Goal: Navigation & Orientation: Find specific page/section

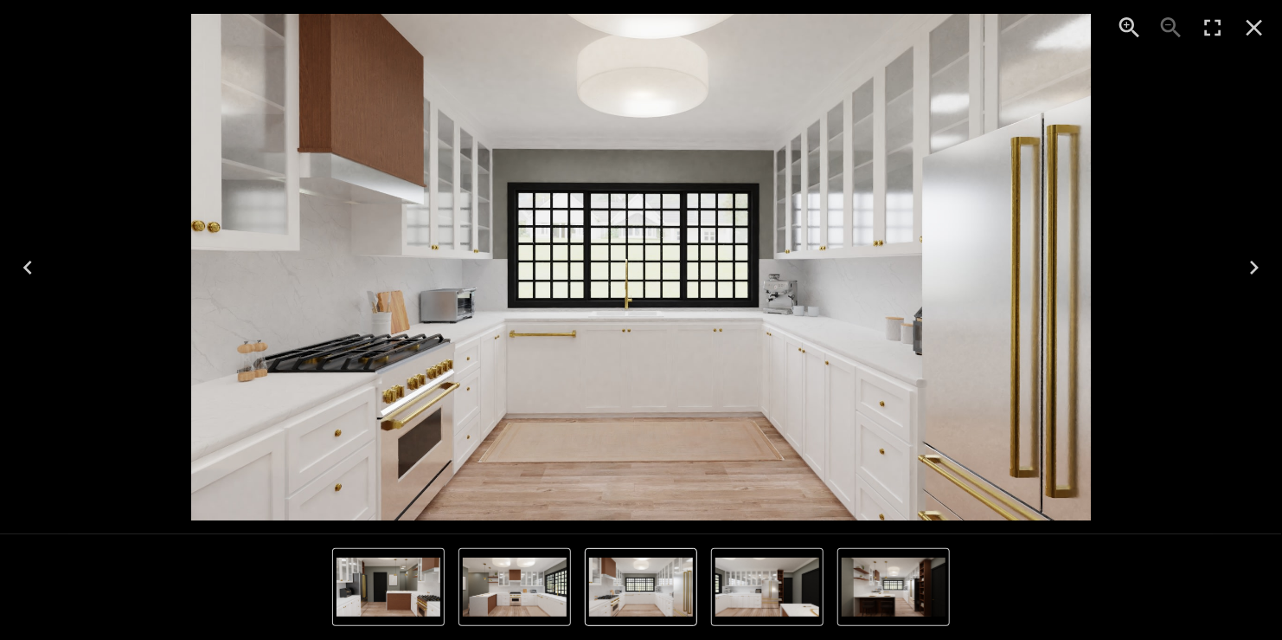
scroll to position [915, 0]
click at [1250, 262] on icon "Next" at bounding box center [1255, 268] width 28 height 28
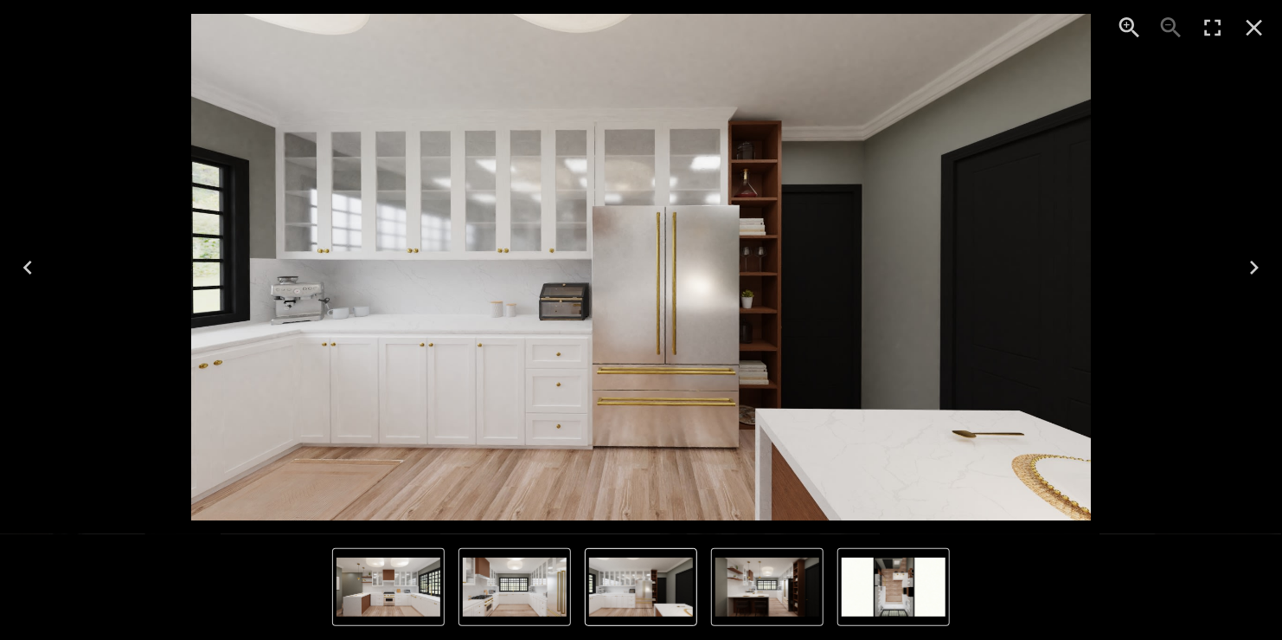
click at [1257, 270] on icon "Next" at bounding box center [1255, 268] width 28 height 28
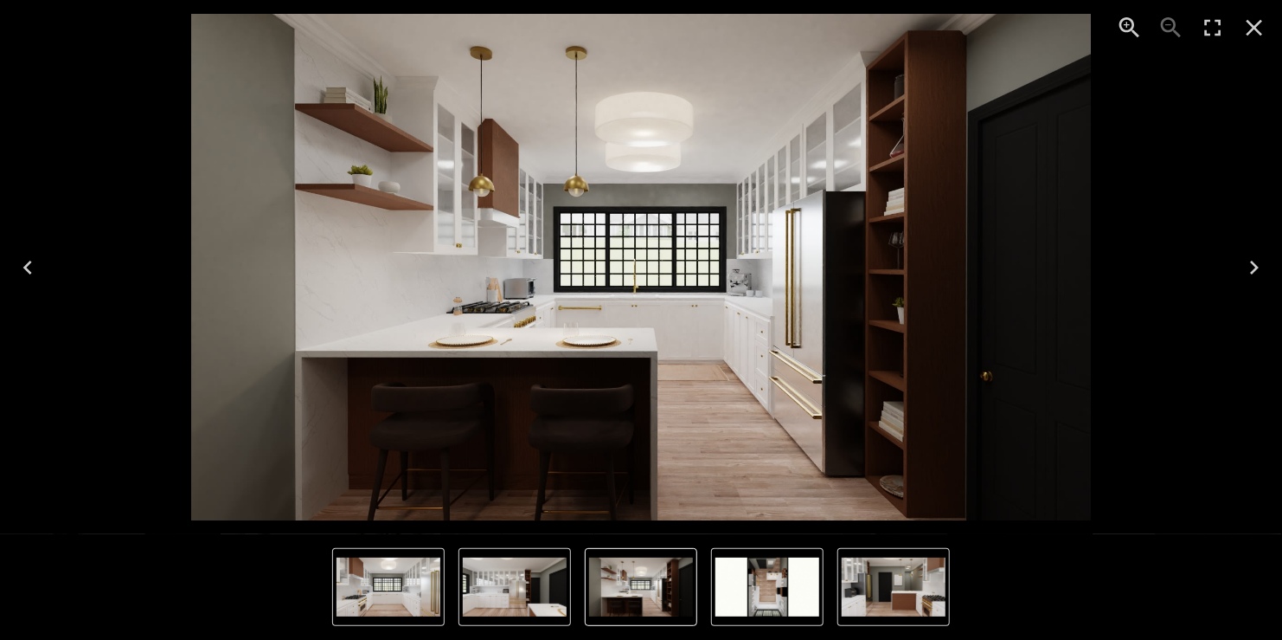
click at [1257, 270] on icon "Next" at bounding box center [1255, 268] width 28 height 28
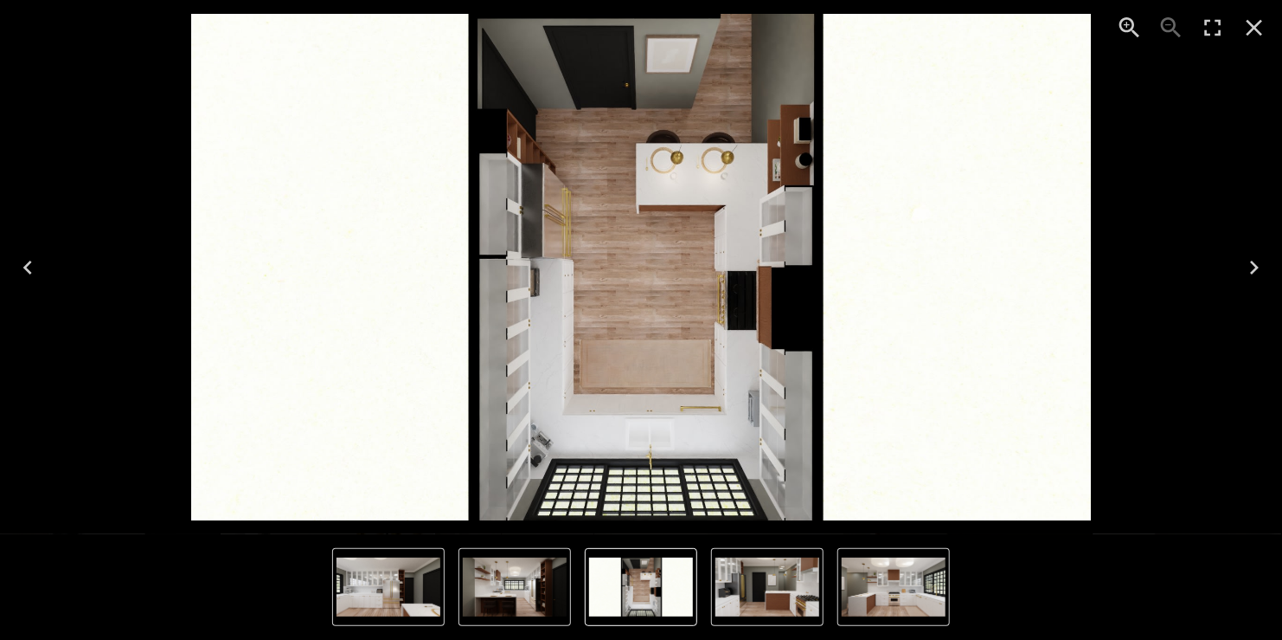
click at [1257, 270] on icon "Next" at bounding box center [1255, 268] width 28 height 28
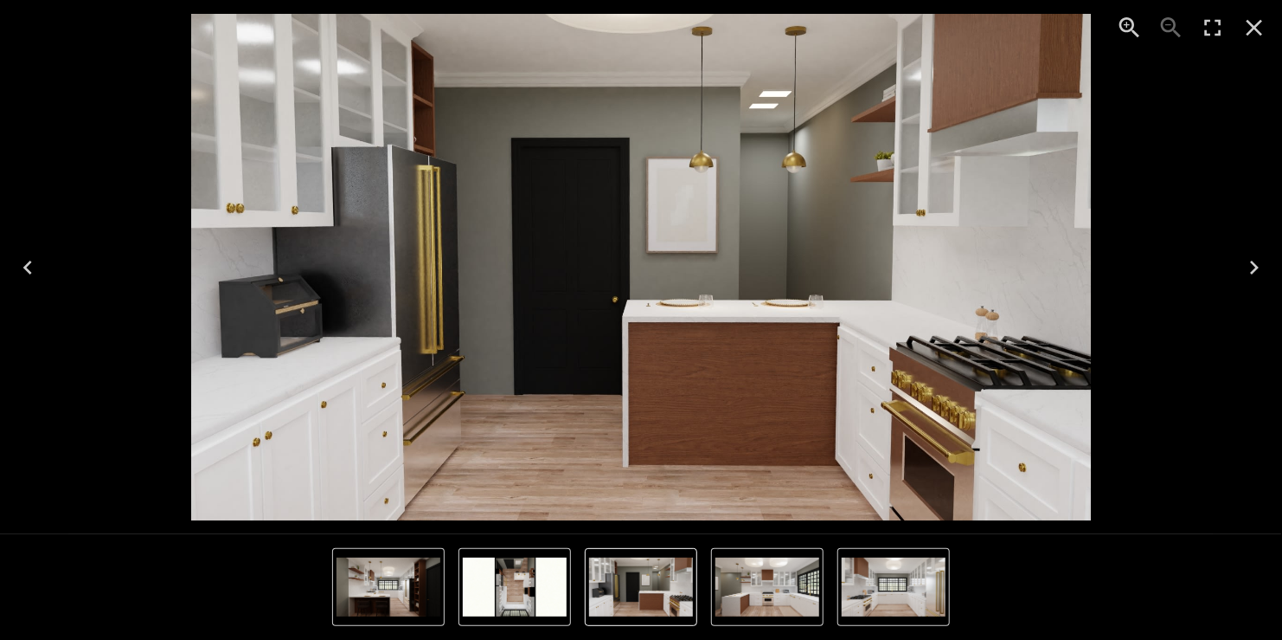
click at [1258, 267] on icon "Next" at bounding box center [1254, 267] width 9 height 14
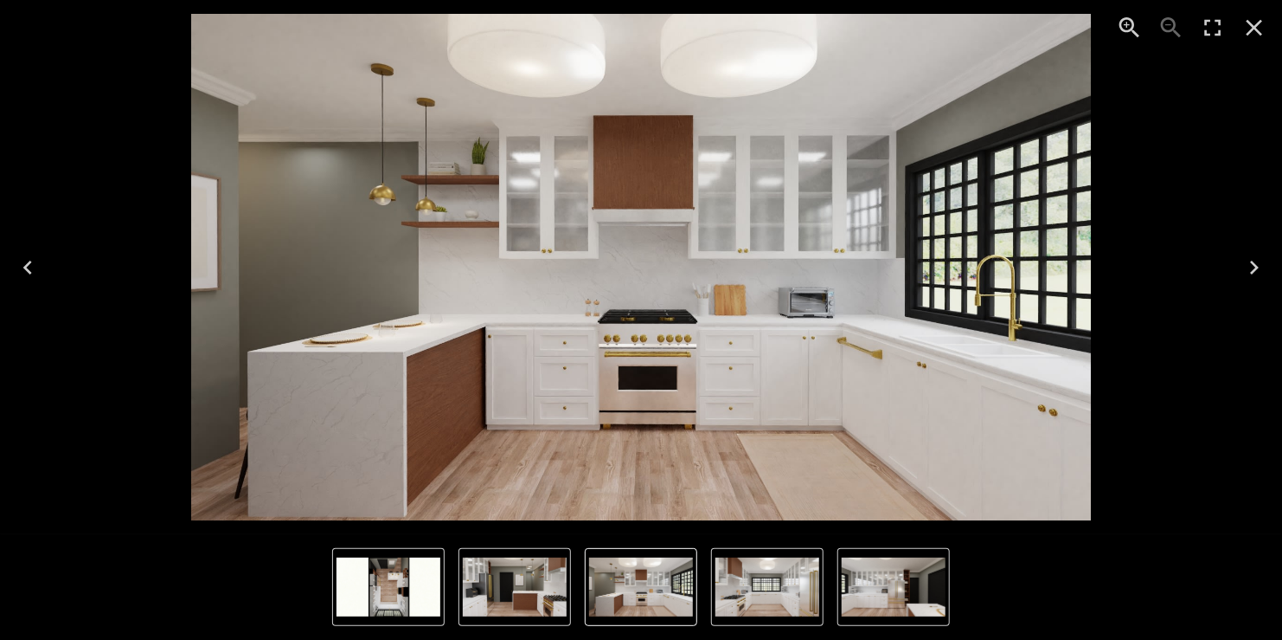
click at [1256, 268] on icon "Next" at bounding box center [1254, 267] width 9 height 14
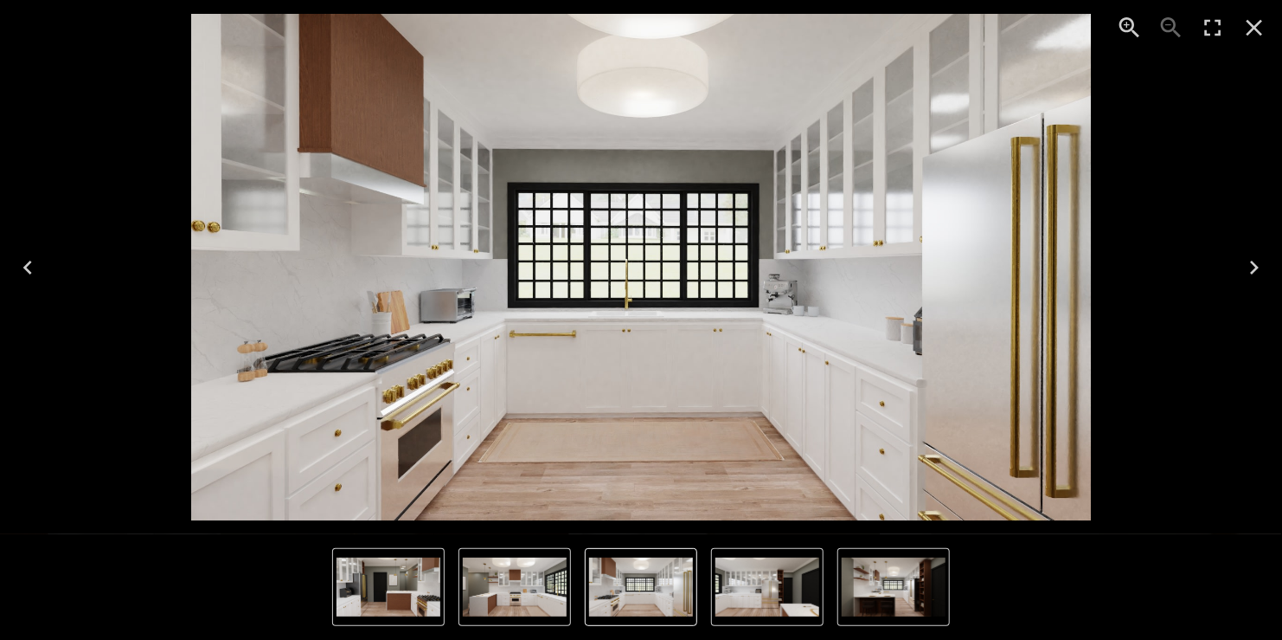
click at [1251, 268] on icon "Next" at bounding box center [1255, 268] width 28 height 28
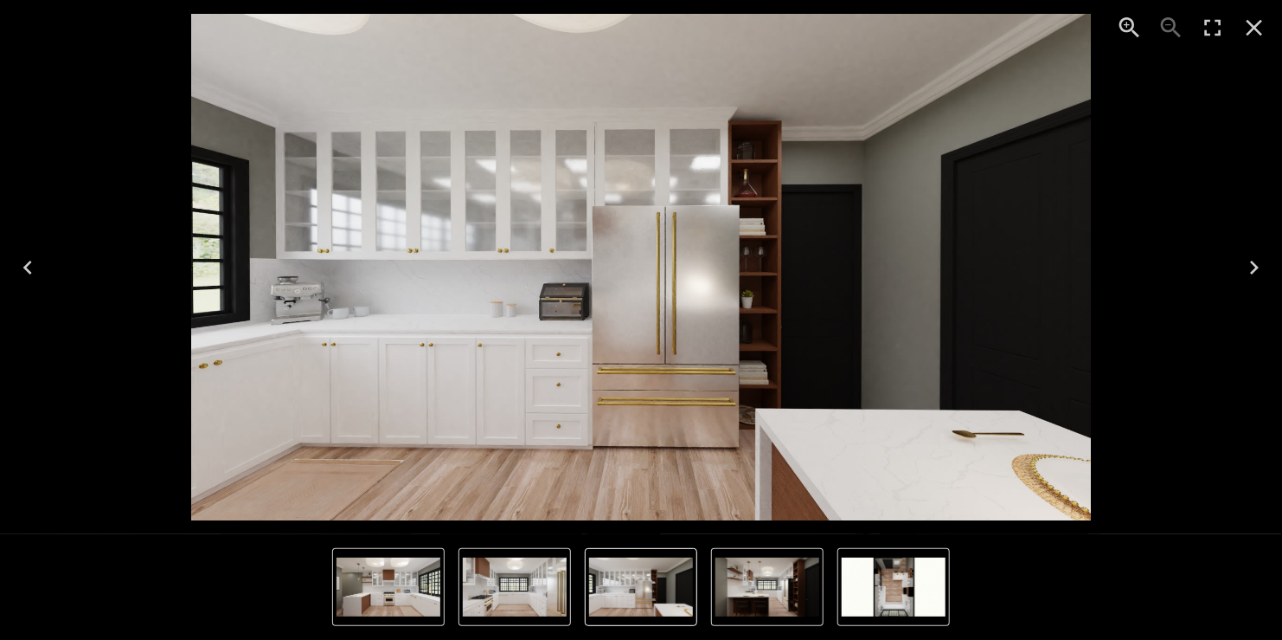
click at [1258, 270] on icon "Next" at bounding box center [1255, 268] width 28 height 28
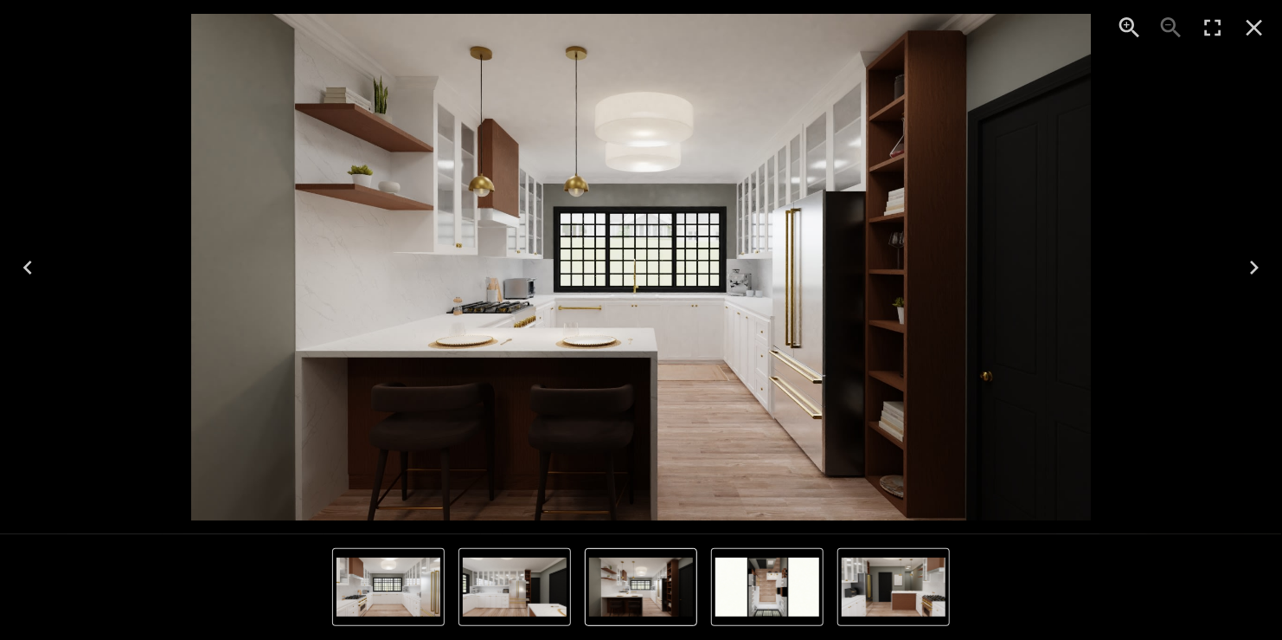
click at [1256, 263] on icon "Next" at bounding box center [1254, 267] width 9 height 14
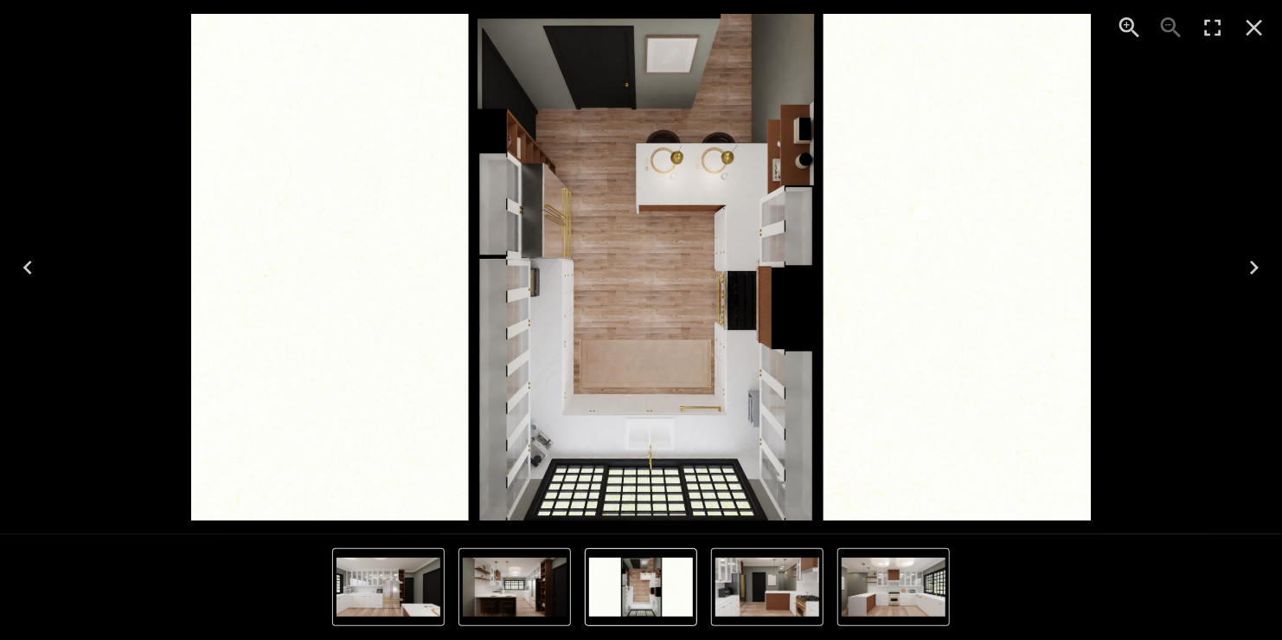
click at [1260, 267] on icon "Next" at bounding box center [1255, 268] width 28 height 28
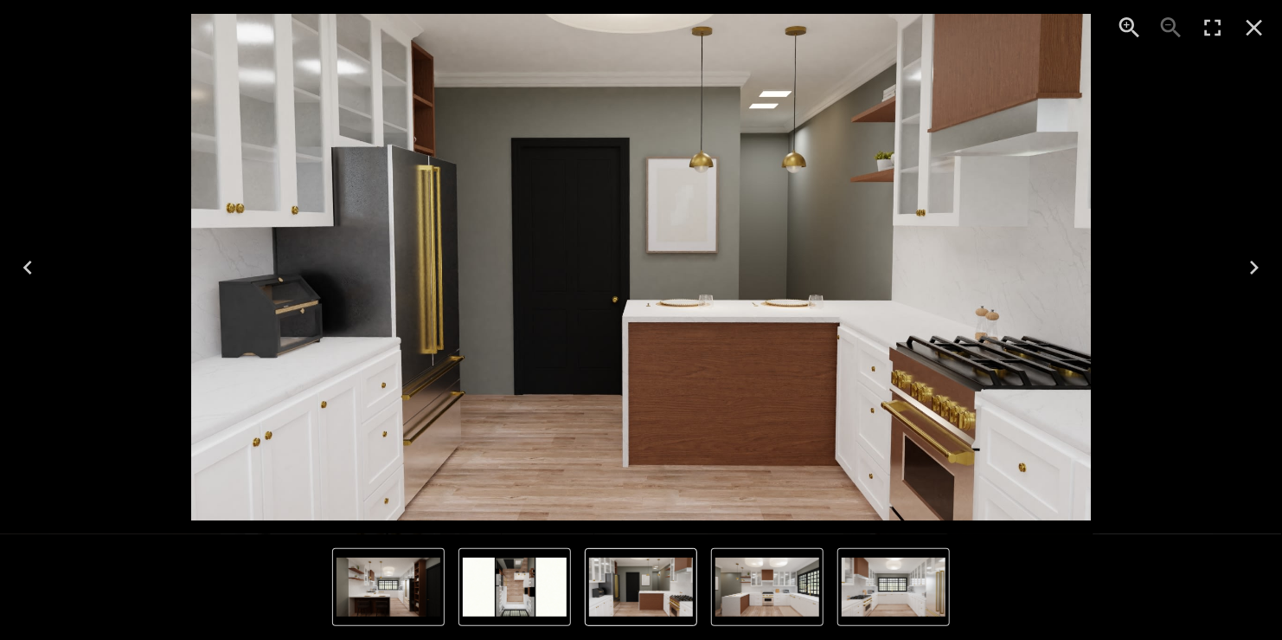
click at [1256, 269] on icon "Next" at bounding box center [1254, 267] width 9 height 14
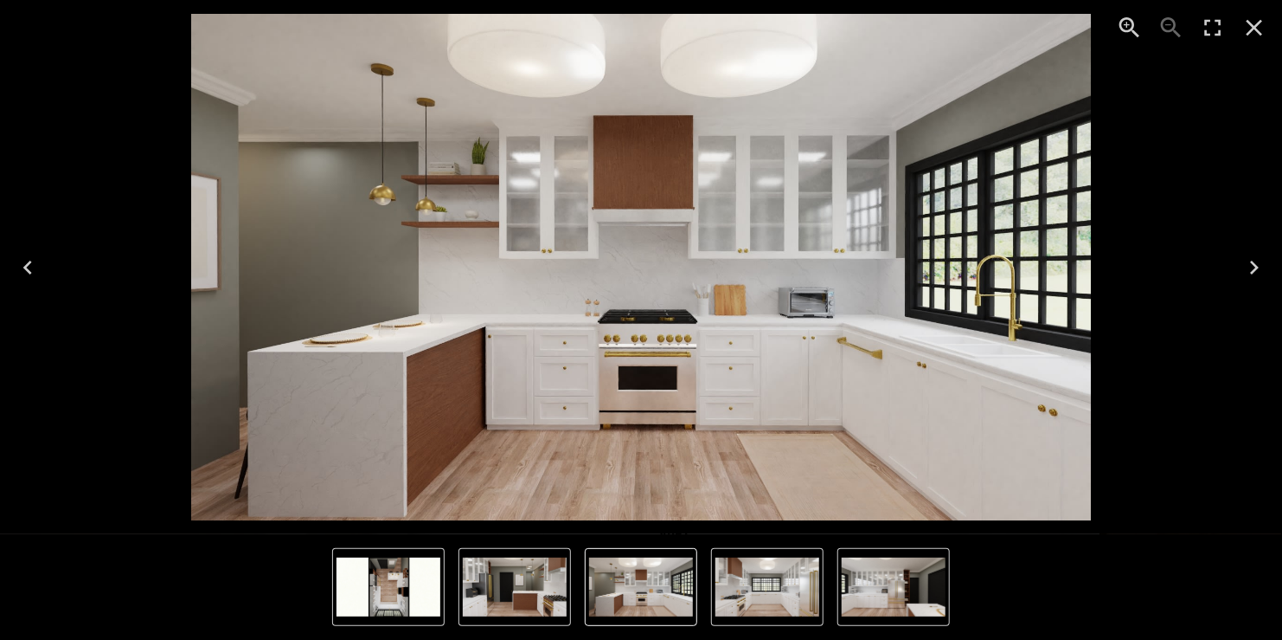
click at [1257, 262] on icon "Next" at bounding box center [1255, 268] width 28 height 28
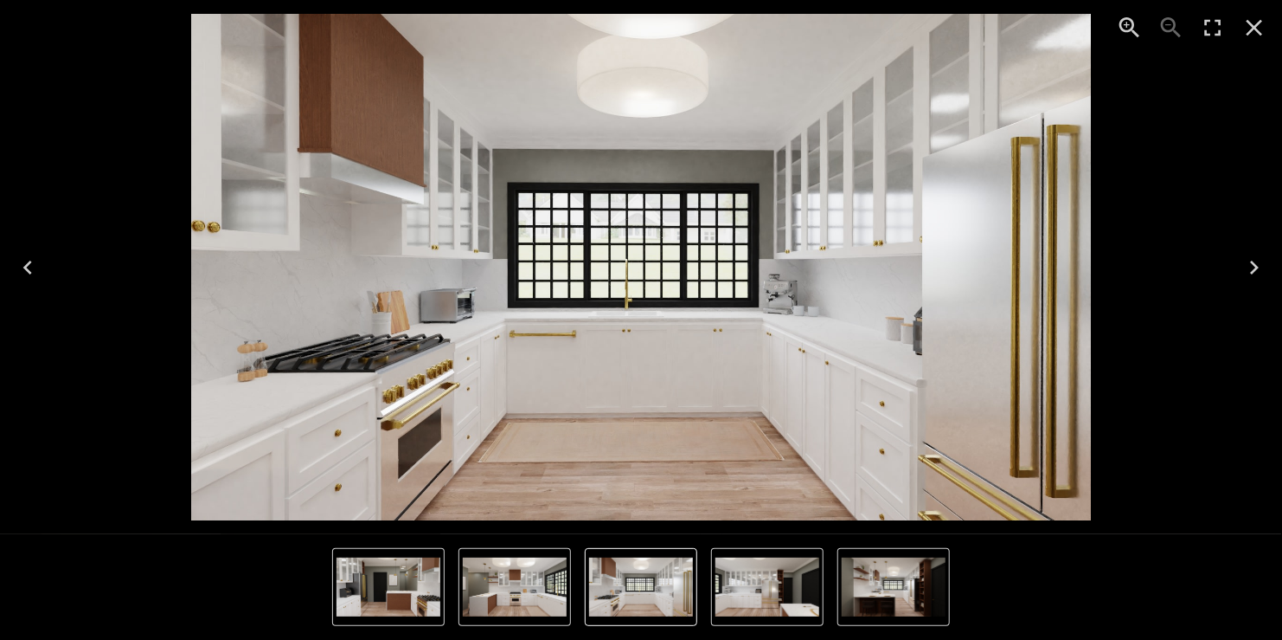
click at [1260, 263] on icon "Next" at bounding box center [1255, 268] width 28 height 28
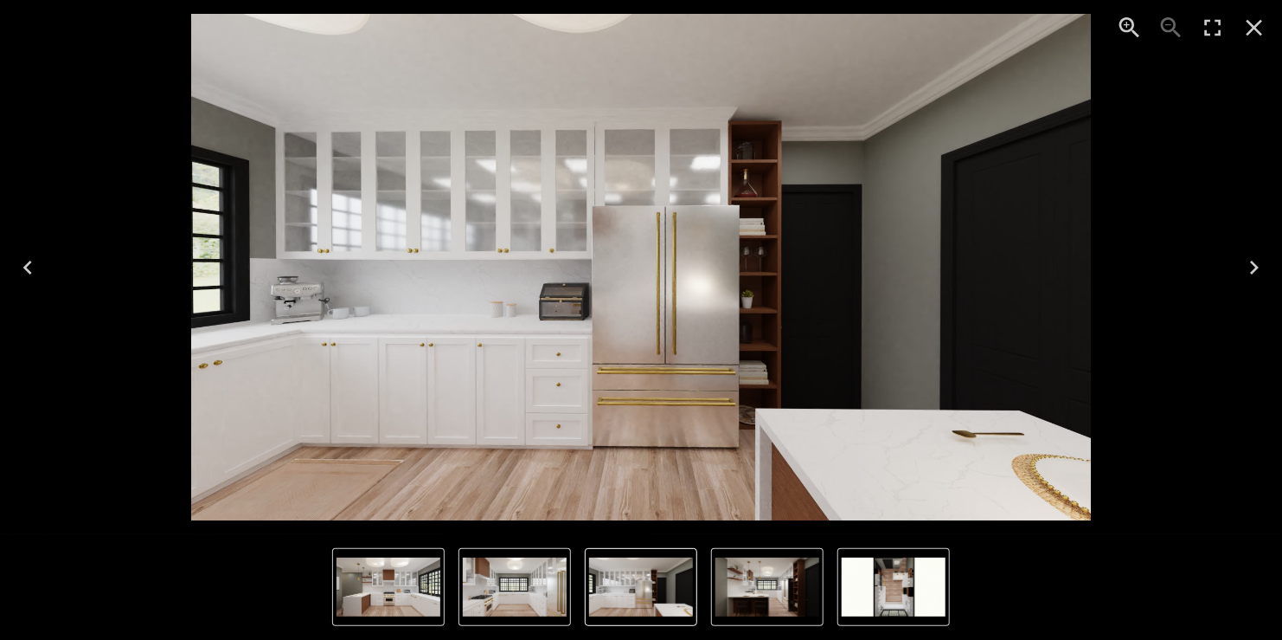
click at [1261, 267] on icon "Next" at bounding box center [1255, 268] width 28 height 28
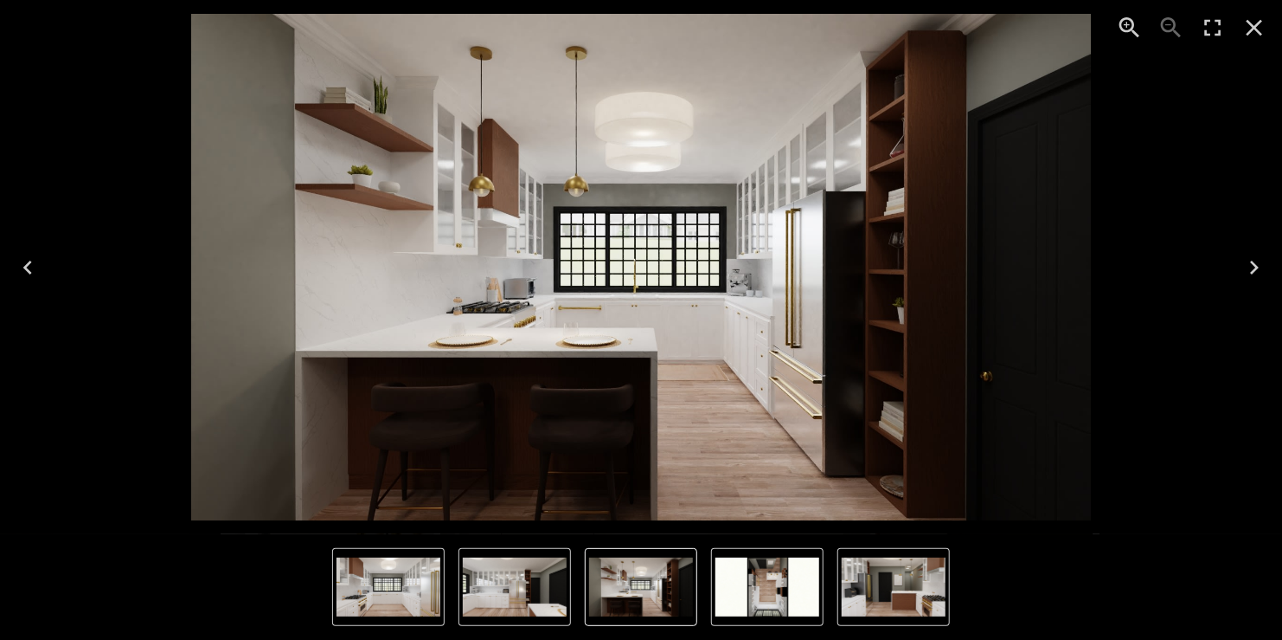
click at [1262, 269] on icon "Next" at bounding box center [1255, 268] width 28 height 28
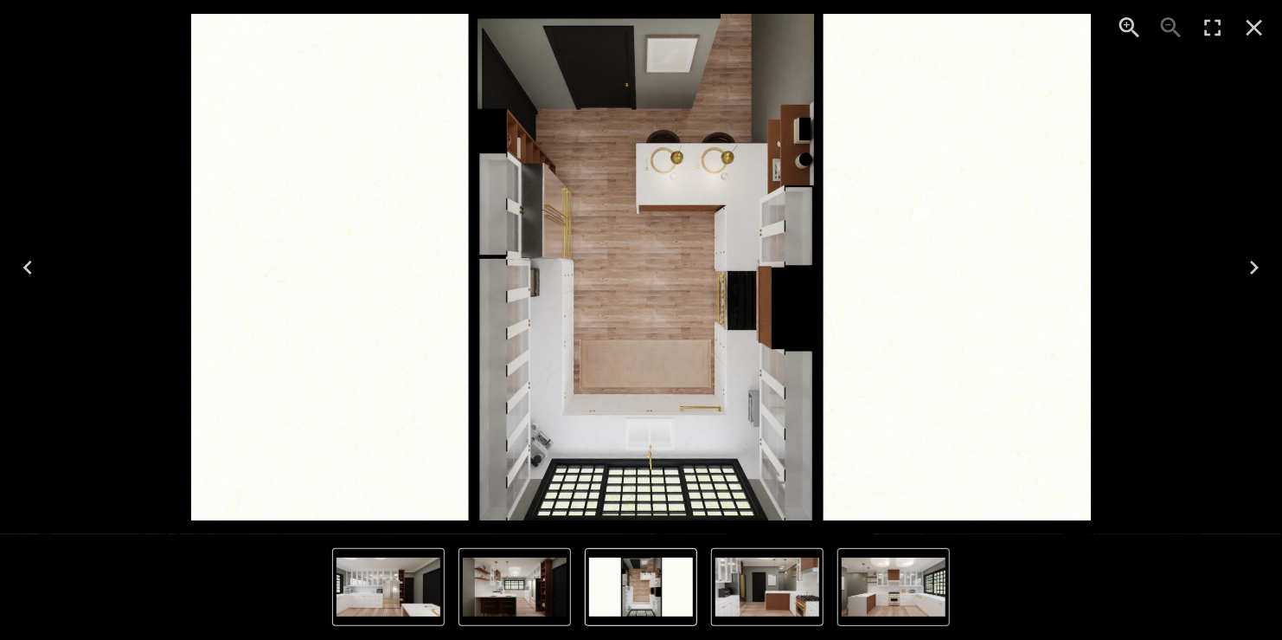
click at [1262, 269] on icon "Next" at bounding box center [1255, 268] width 28 height 28
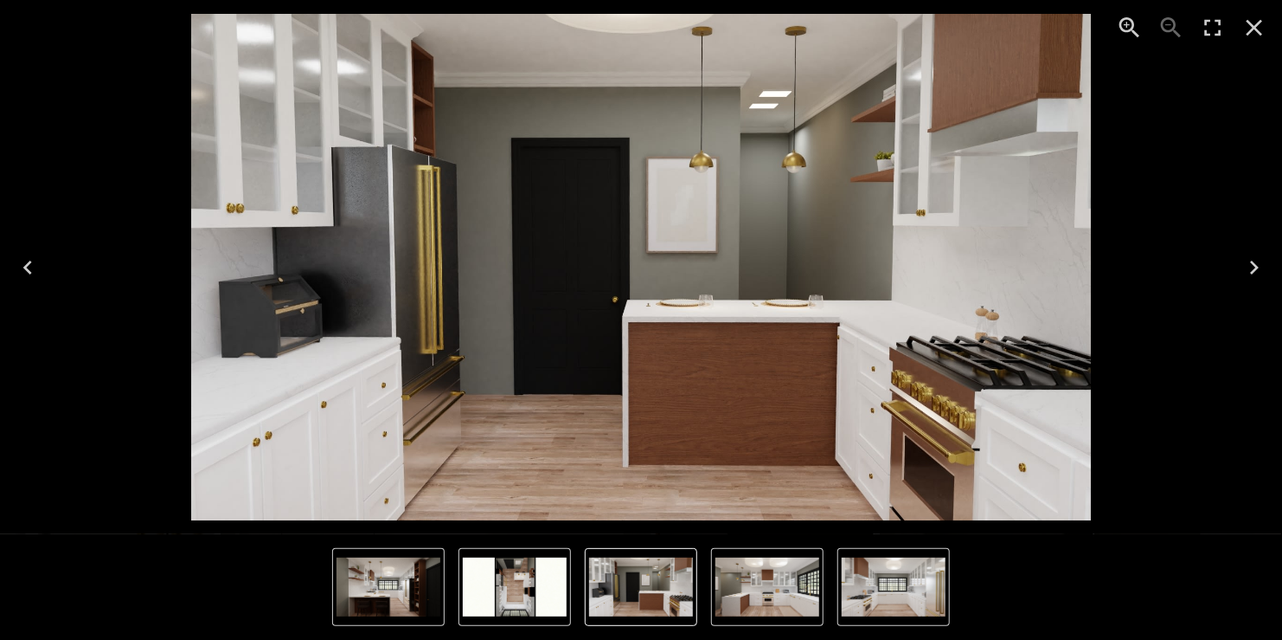
click at [1262, 269] on icon "Next" at bounding box center [1255, 268] width 28 height 28
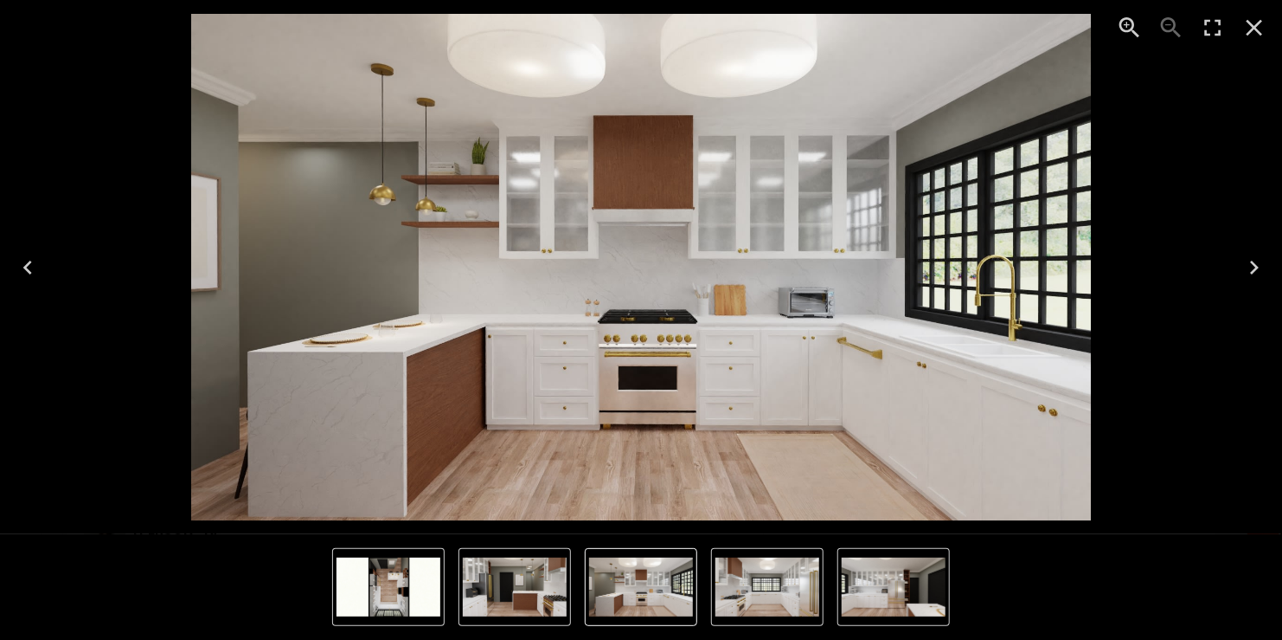
click at [23, 273] on icon "Previous" at bounding box center [28, 268] width 28 height 28
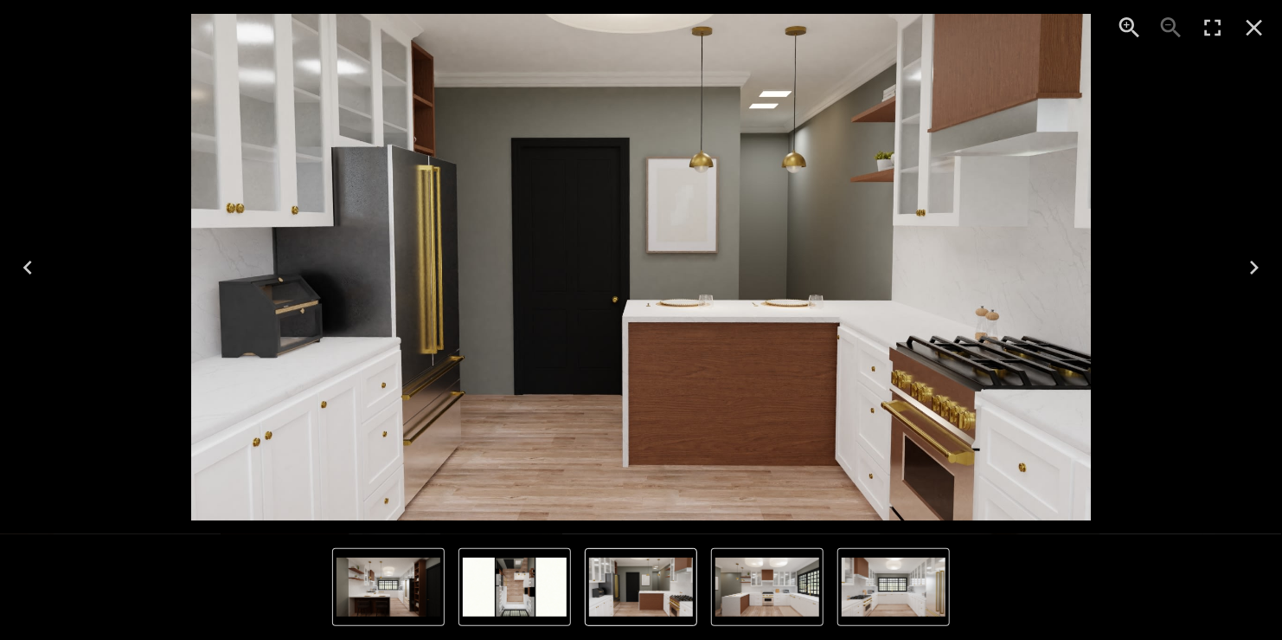
click at [30, 265] on icon "Previous" at bounding box center [28, 268] width 28 height 28
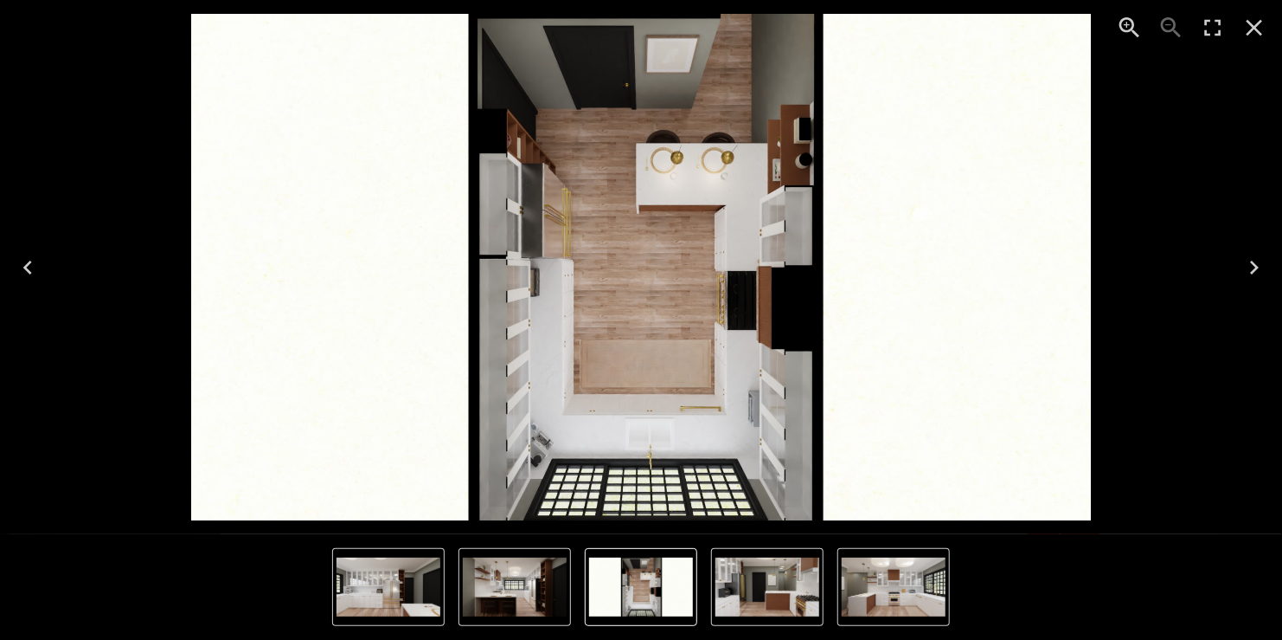
click at [24, 267] on icon "Previous" at bounding box center [27, 267] width 9 height 14
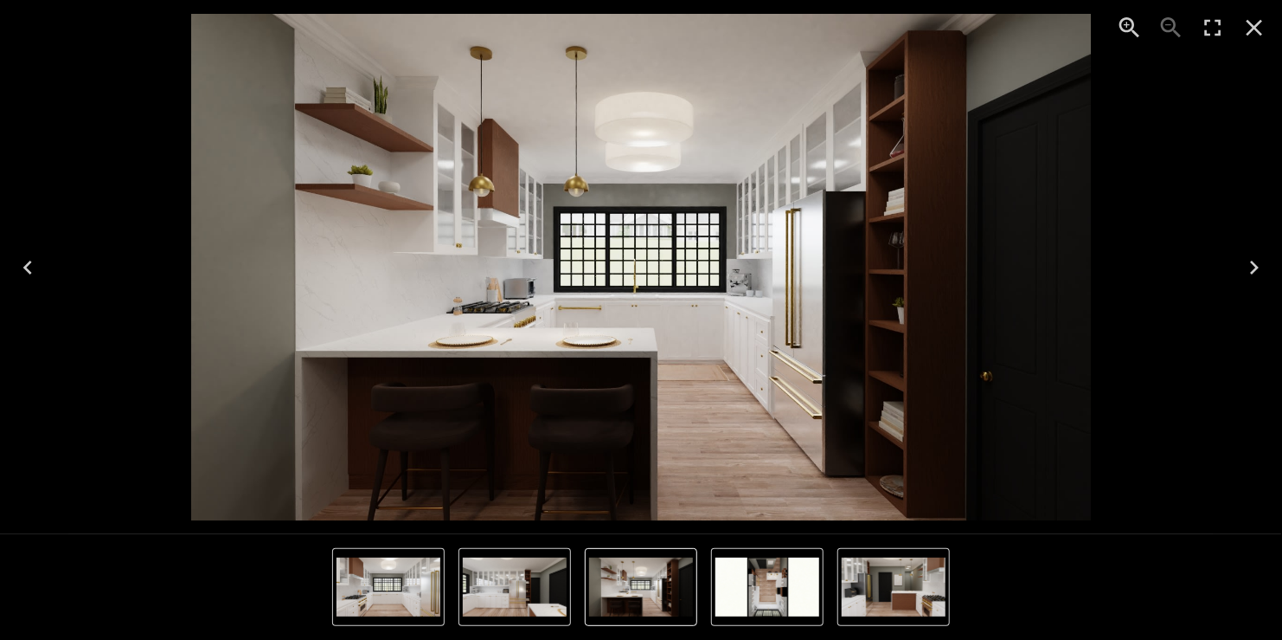
click at [1250, 268] on icon "Next" at bounding box center [1255, 268] width 28 height 28
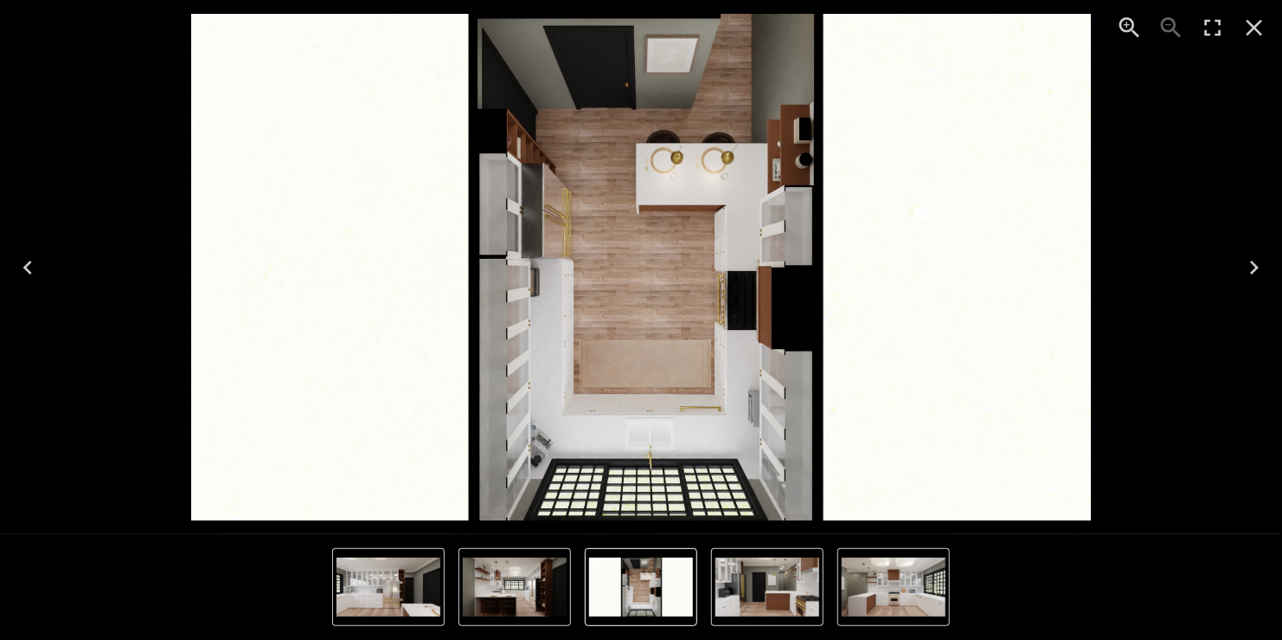
click at [1257, 261] on icon "Next" at bounding box center [1255, 268] width 28 height 28
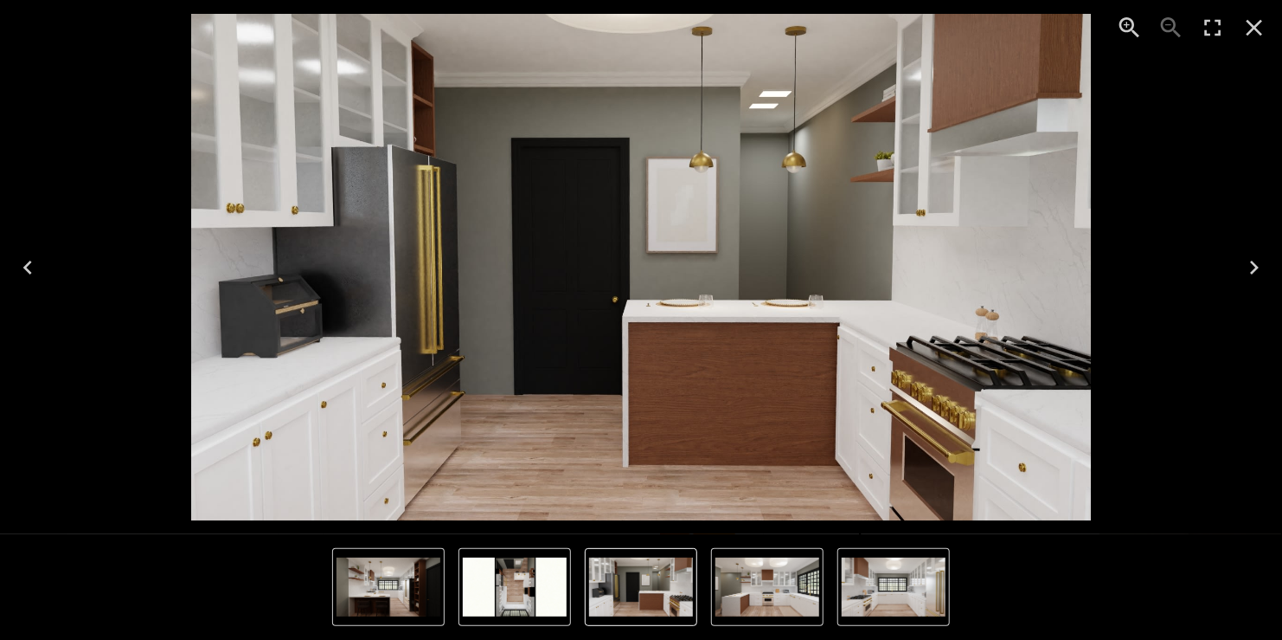
click at [1245, 262] on icon "Next" at bounding box center [1255, 268] width 28 height 28
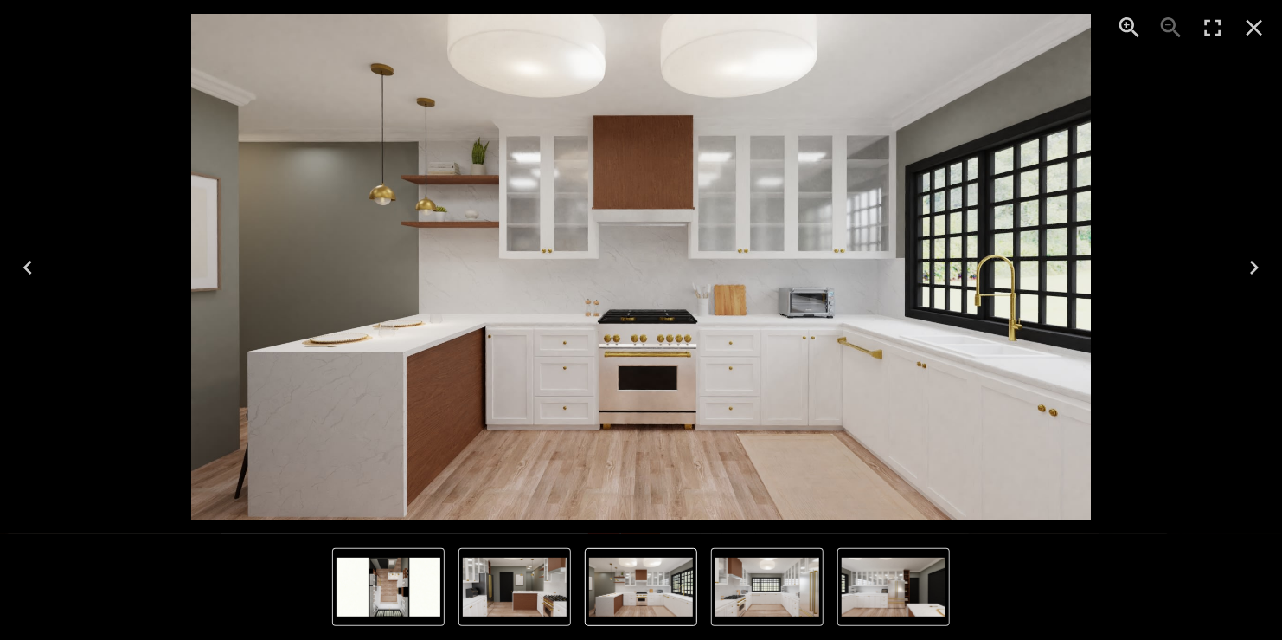
click at [1258, 28] on icon "Close" at bounding box center [1255, 28] width 28 height 28
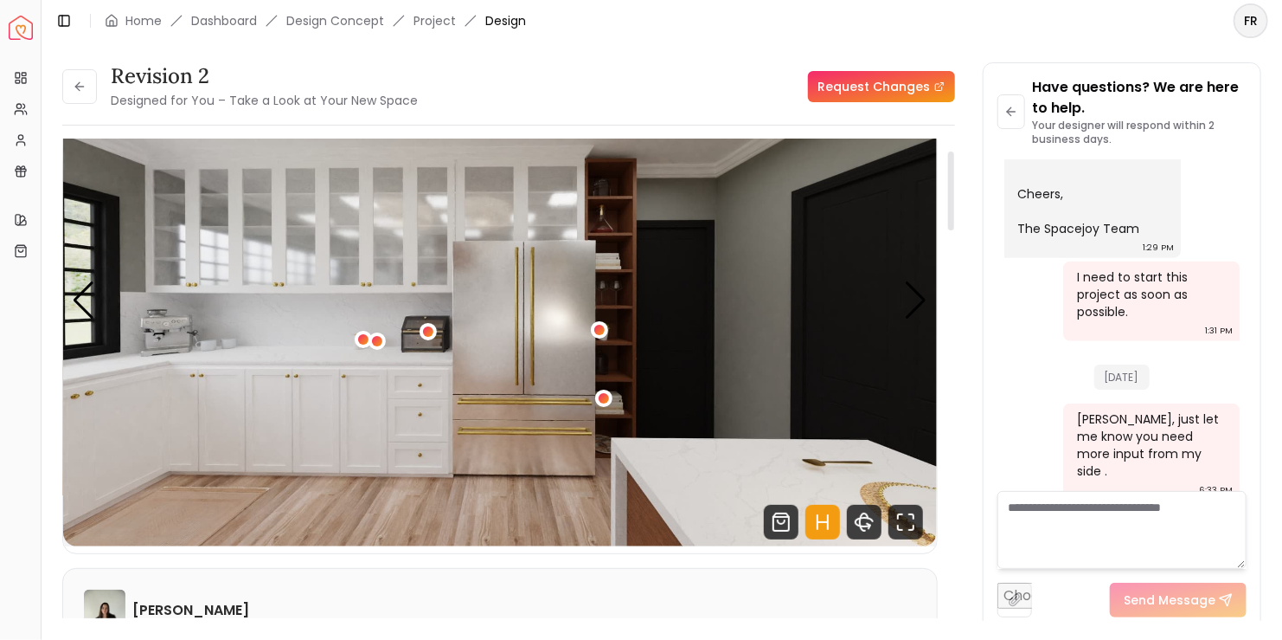
scroll to position [0, 0]
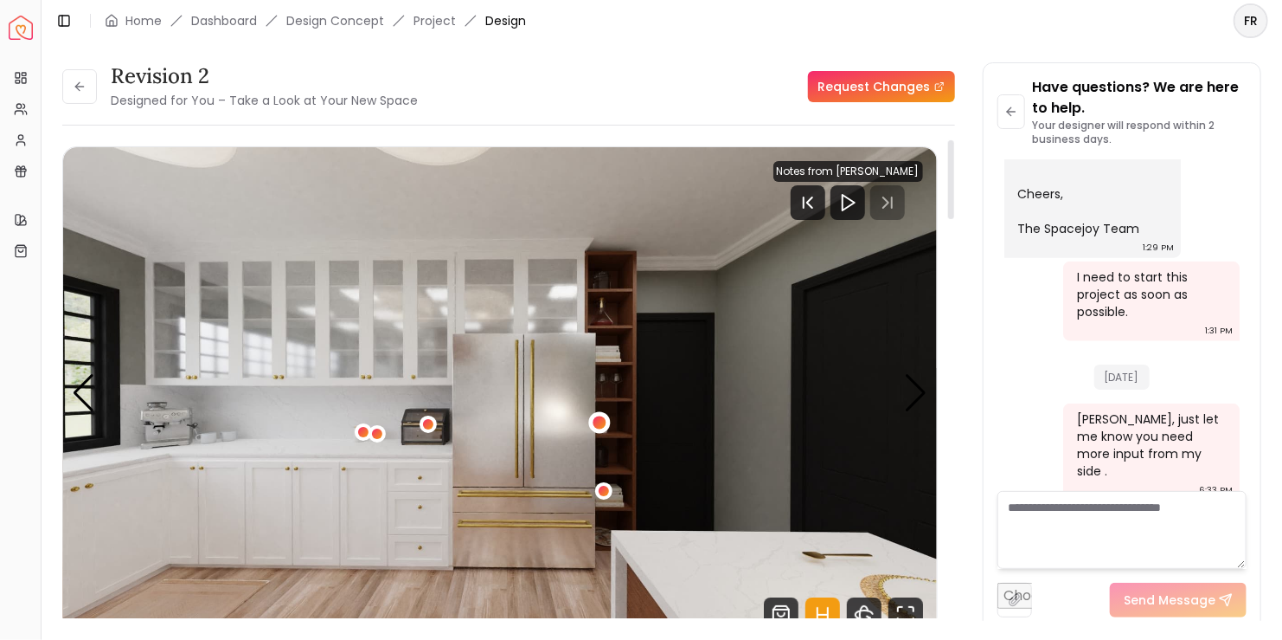
click at [601, 421] on div "3 / 6" at bounding box center [600, 421] width 13 height 13
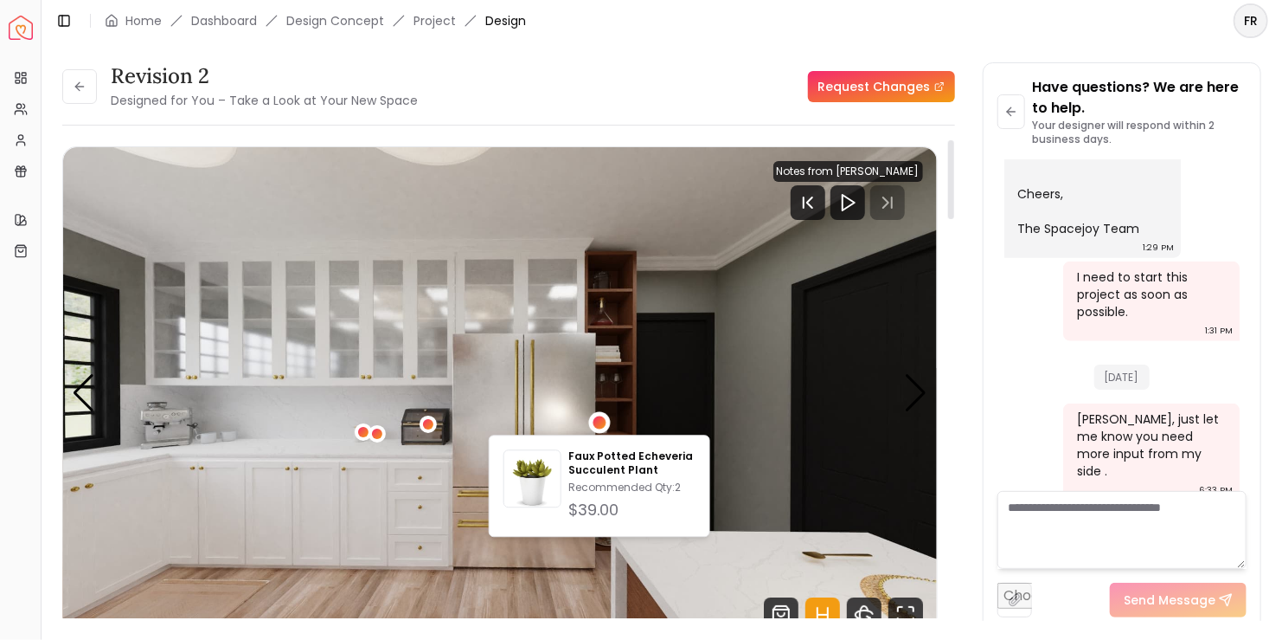
click at [757, 417] on img "3 / 6" at bounding box center [500, 393] width 874 height 492
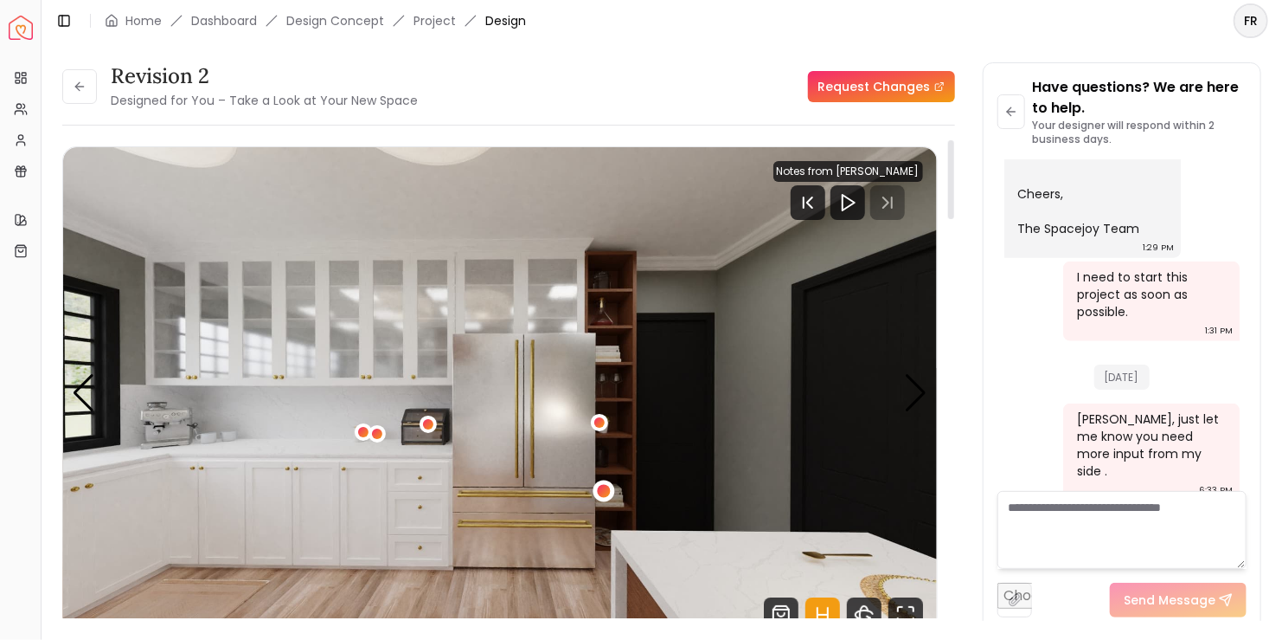
click at [605, 493] on div "3 / 6" at bounding box center [603, 491] width 13 height 13
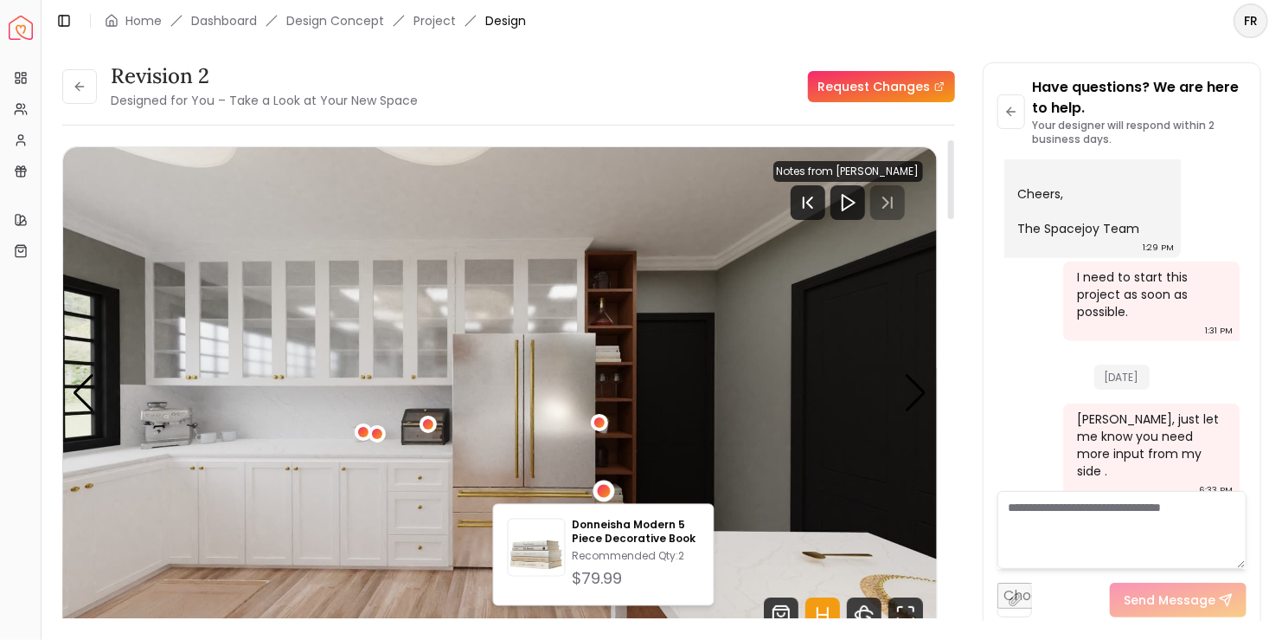
click at [825, 446] on img "3 / 6" at bounding box center [500, 393] width 874 height 492
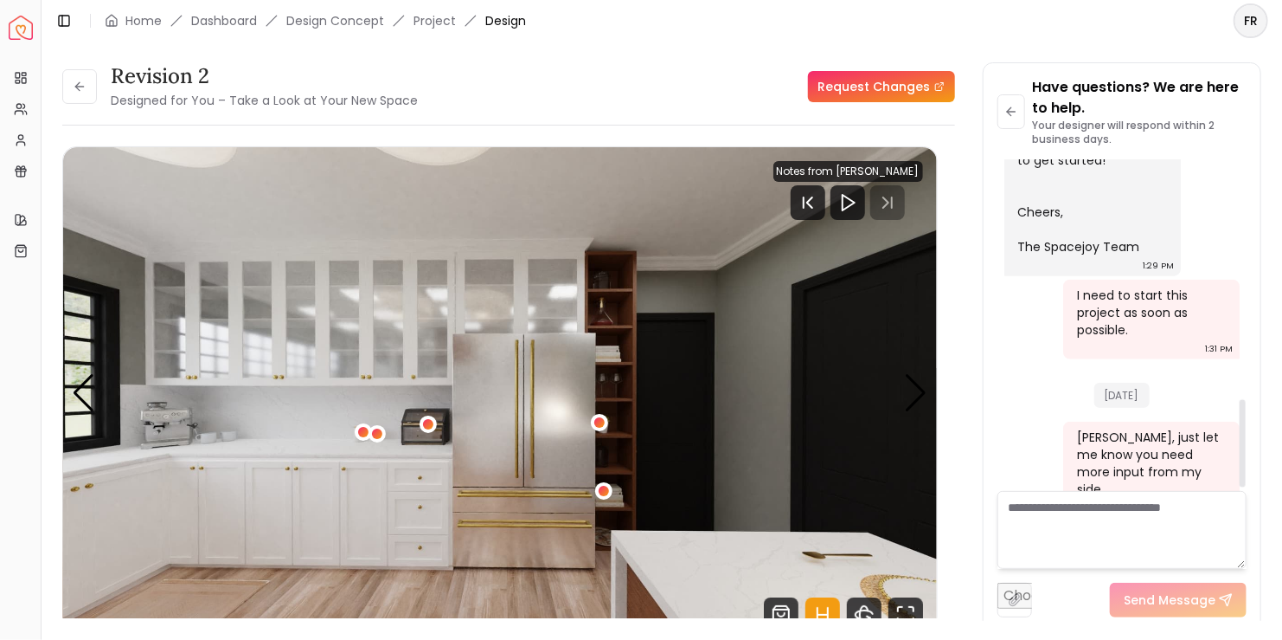
scroll to position [915, 0]
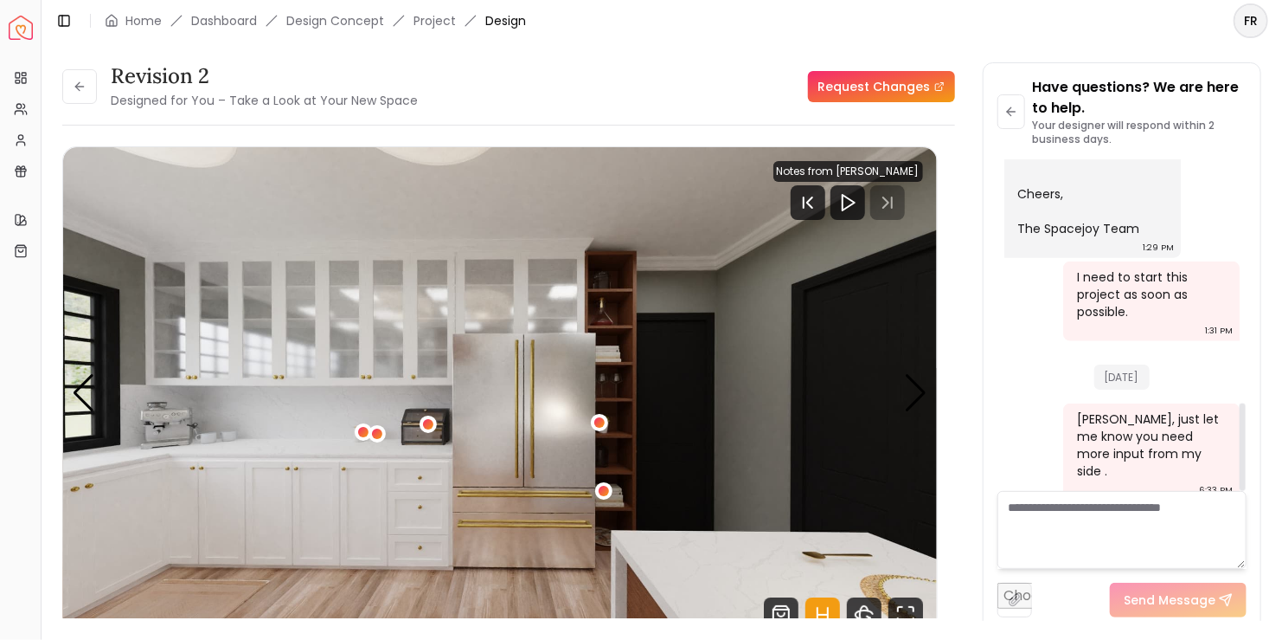
drag, startPoint x: 1240, startPoint y: 450, endPoint x: 1242, endPoint y: 465, distance: 14.8
click at [1242, 465] on div at bounding box center [1243, 446] width 6 height 87
click at [1246, 465] on div at bounding box center [1243, 446] width 6 height 87
drag, startPoint x: 1245, startPoint y: 461, endPoint x: 1248, endPoint y: 476, distance: 14.9
click at [1246, 476] on div at bounding box center [1243, 446] width 6 height 87
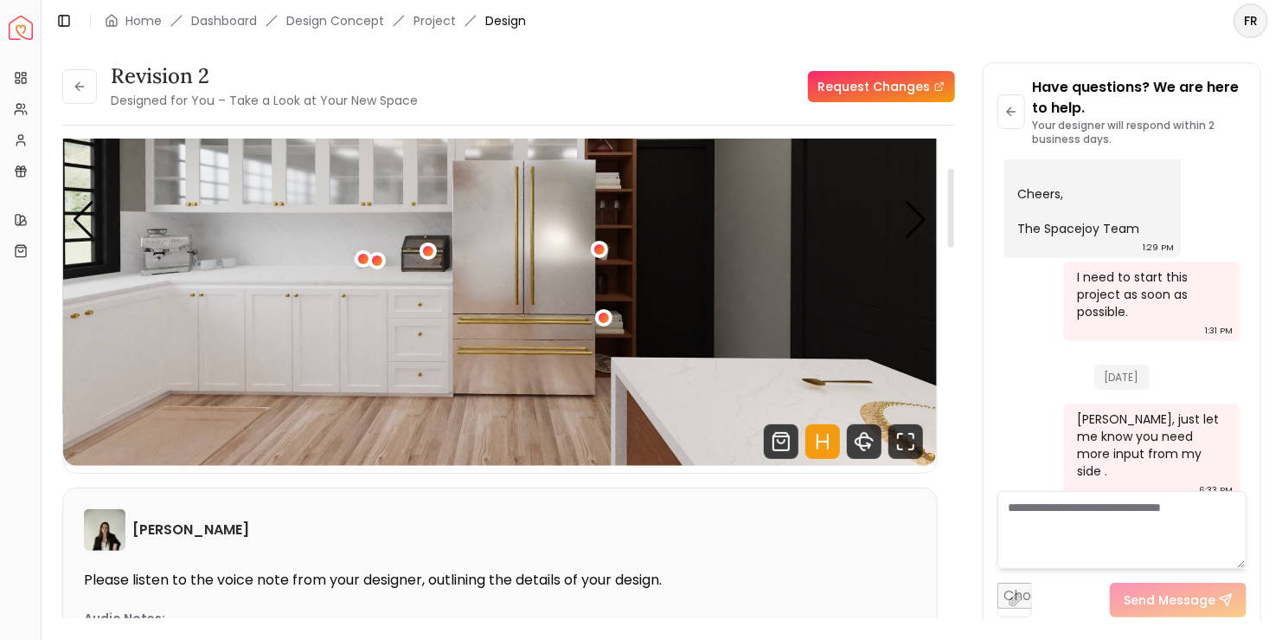
scroll to position [0, 0]
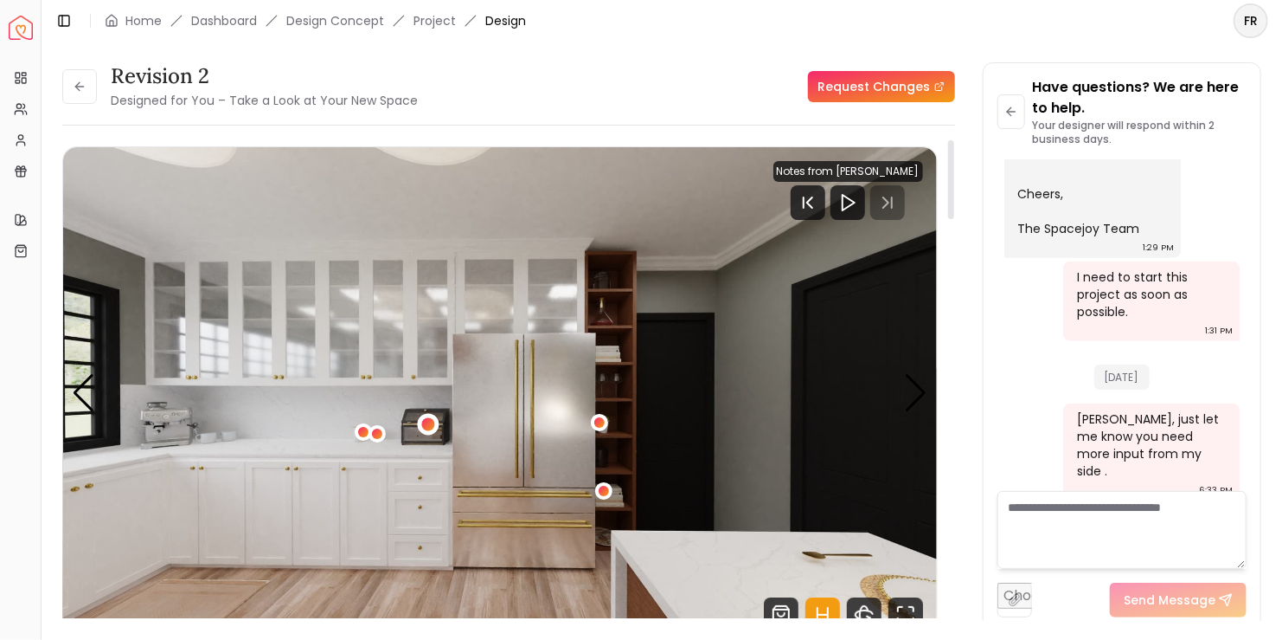
click at [430, 424] on div "3 / 6" at bounding box center [428, 423] width 13 height 13
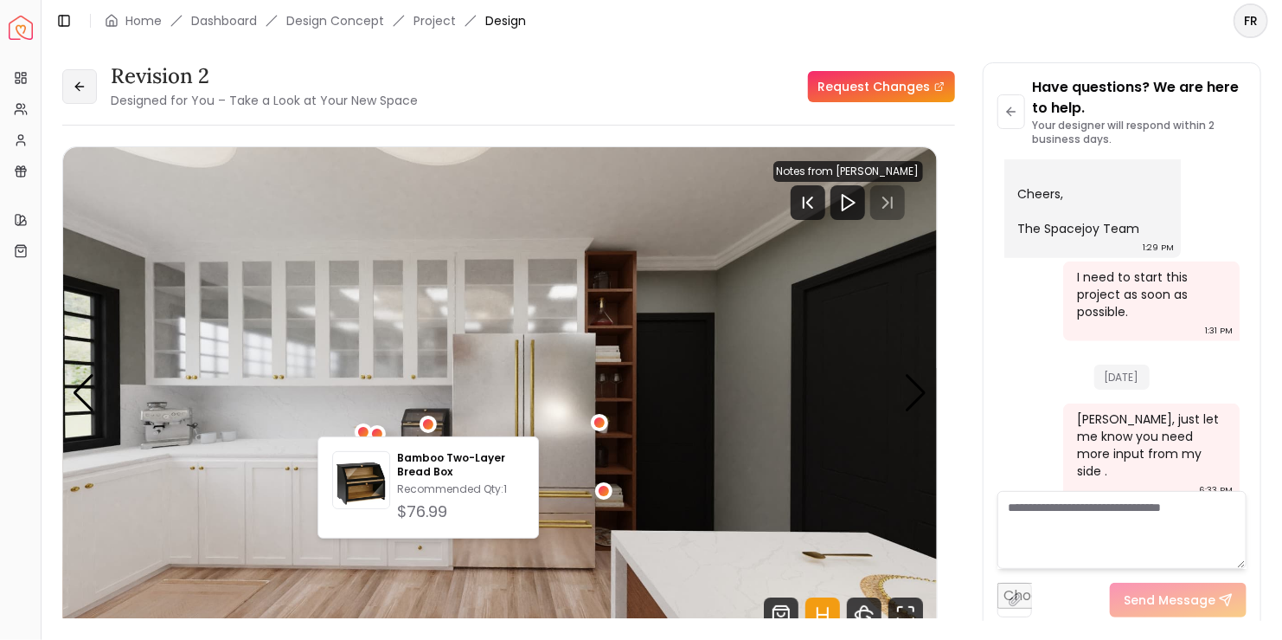
click at [89, 87] on button at bounding box center [79, 86] width 35 height 35
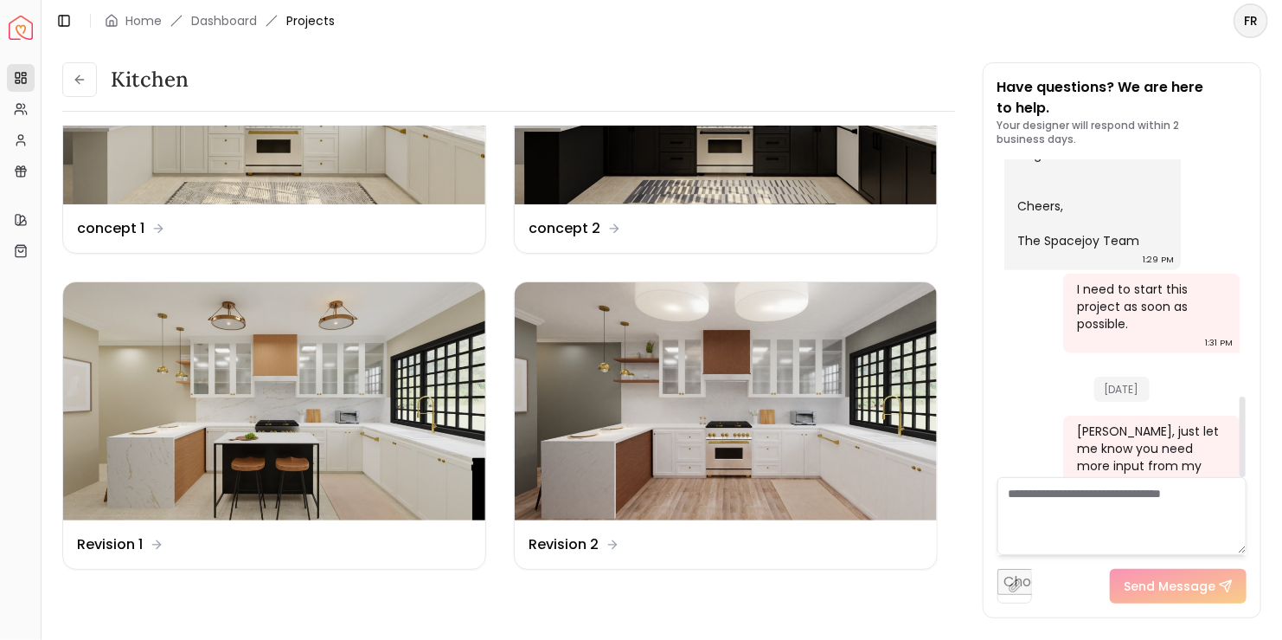
scroll to position [929, 0]
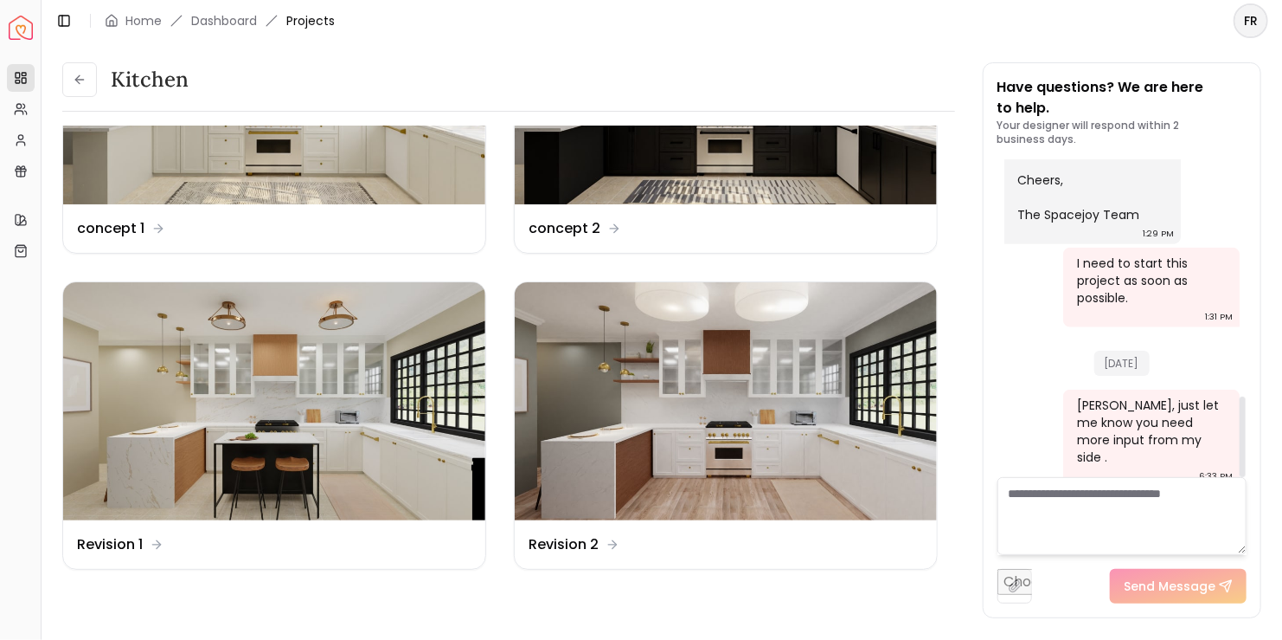
drag, startPoint x: 1246, startPoint y: 434, endPoint x: 1250, endPoint y: 467, distance: 33.2
click at [1247, 467] on div at bounding box center [1242, 318] width 9 height 317
